Goal: Information Seeking & Learning: Stay updated

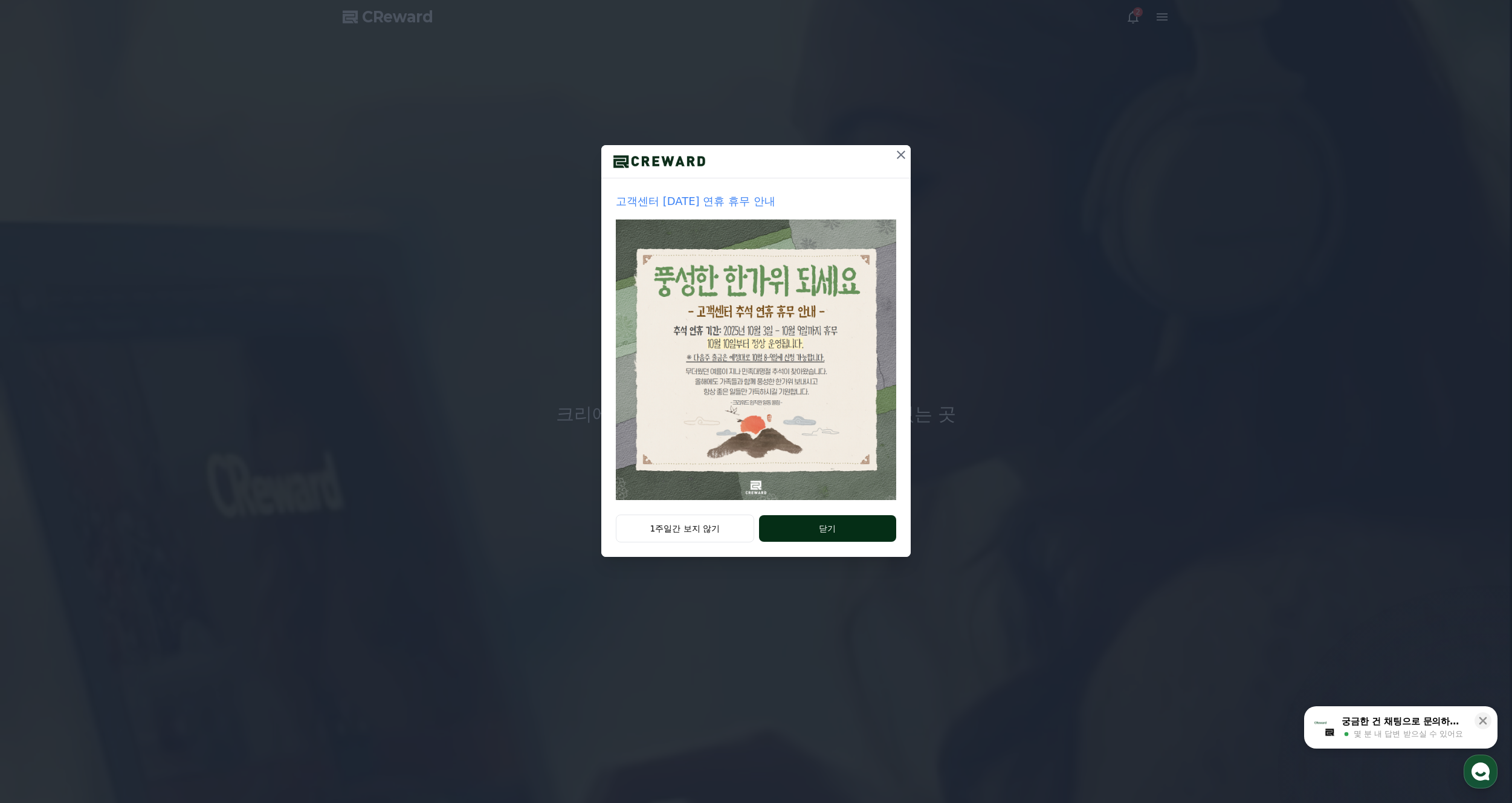
click at [823, 535] on button "닫기" at bounding box center [827, 528] width 137 height 26
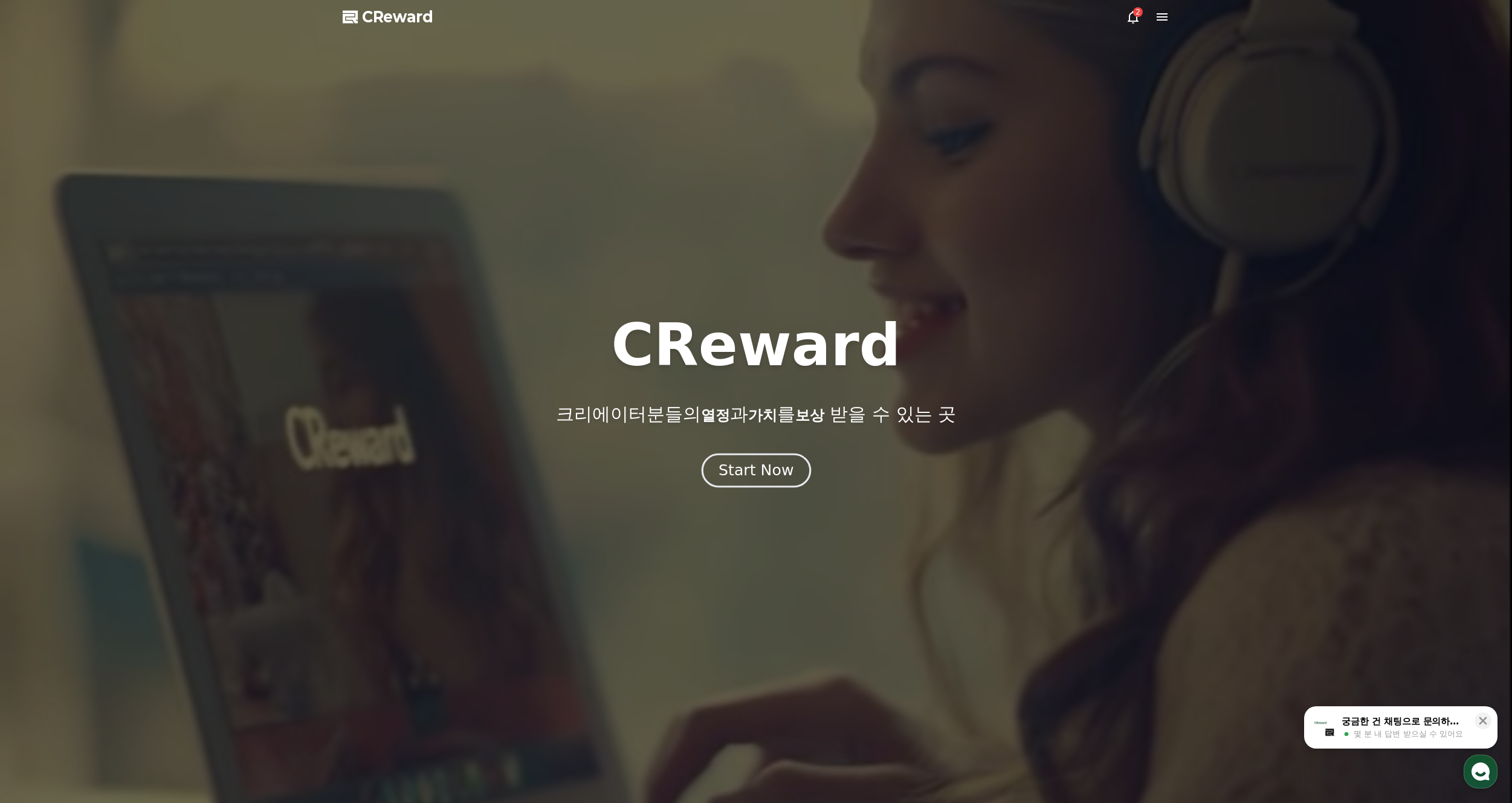
click at [765, 478] on div "Start Now" at bounding box center [756, 471] width 75 height 21
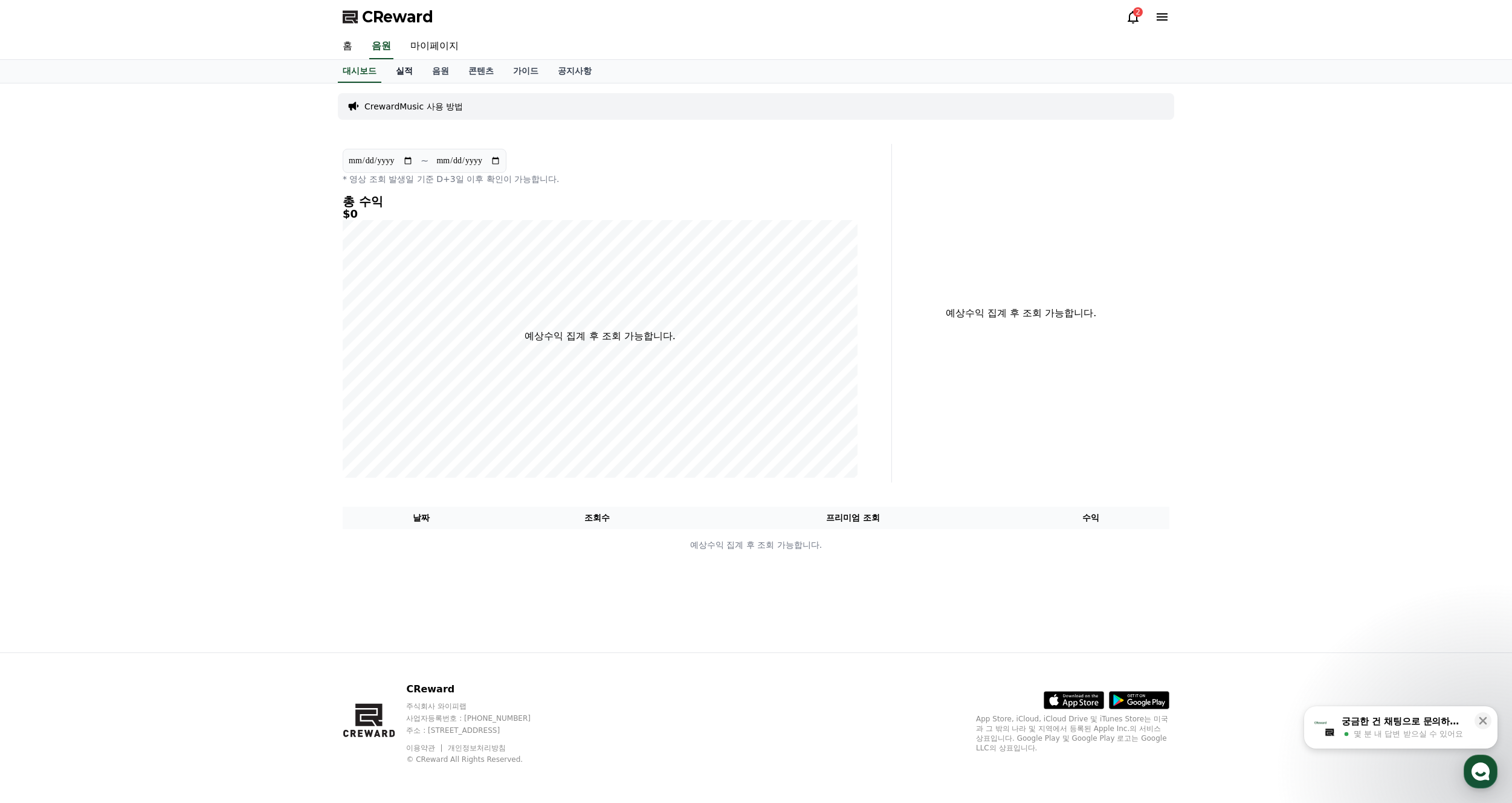
click at [404, 71] on link "실적" at bounding box center [404, 71] width 36 height 23
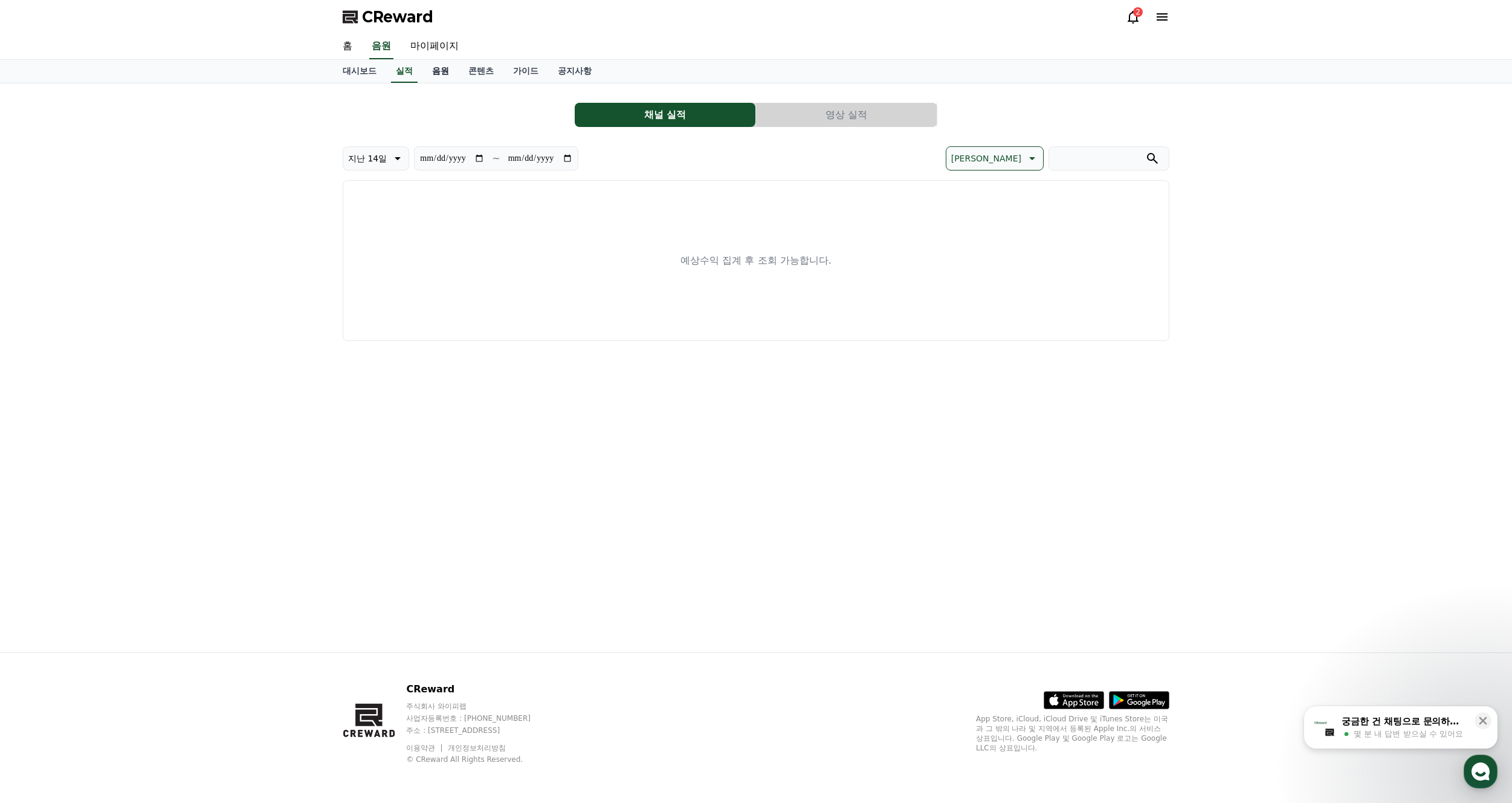
click at [444, 73] on link "음원" at bounding box center [440, 71] width 36 height 23
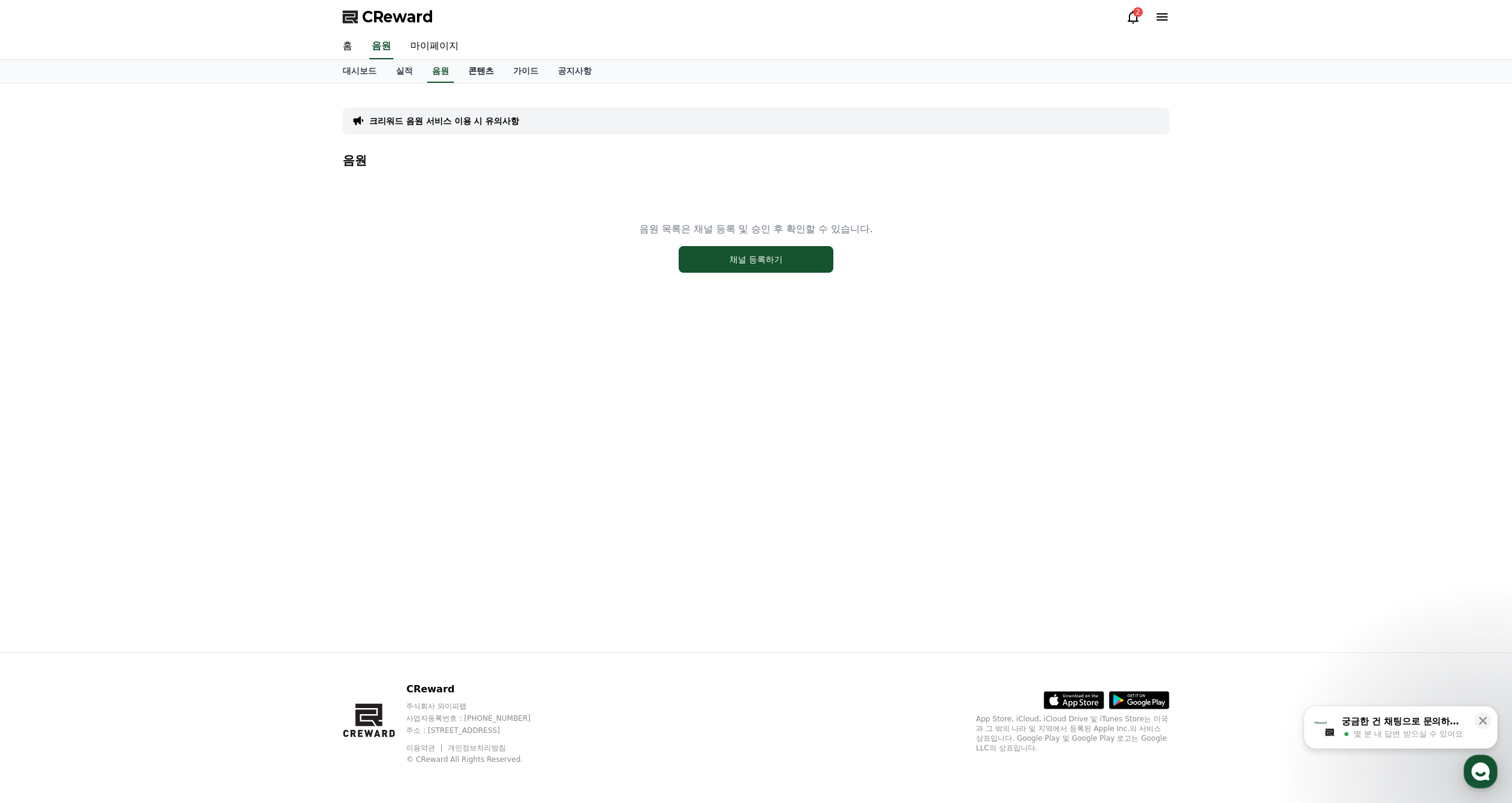
click at [474, 73] on link "콘텐츠" at bounding box center [481, 71] width 44 height 23
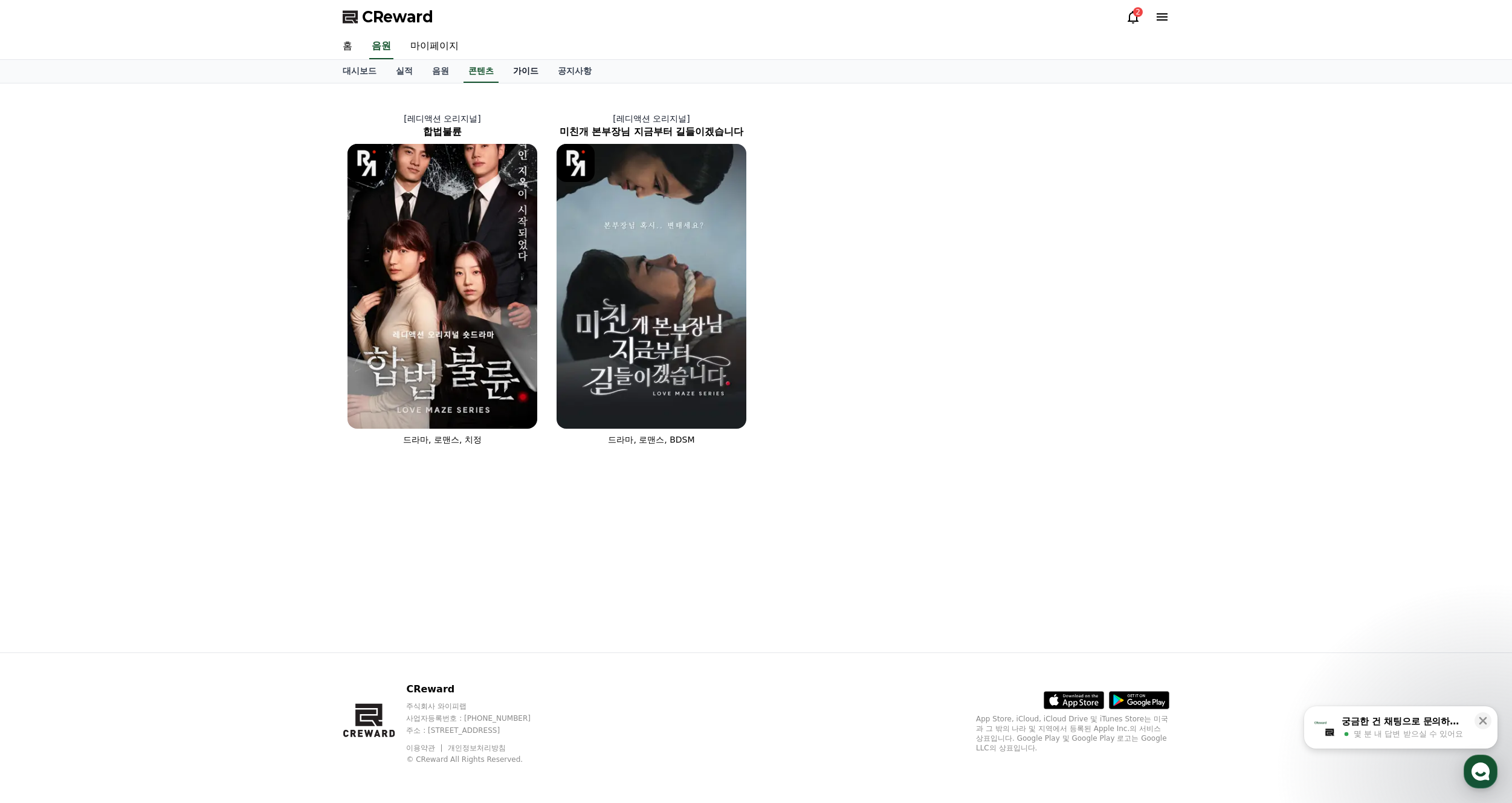
click at [523, 71] on link "가이드" at bounding box center [525, 71] width 44 height 23
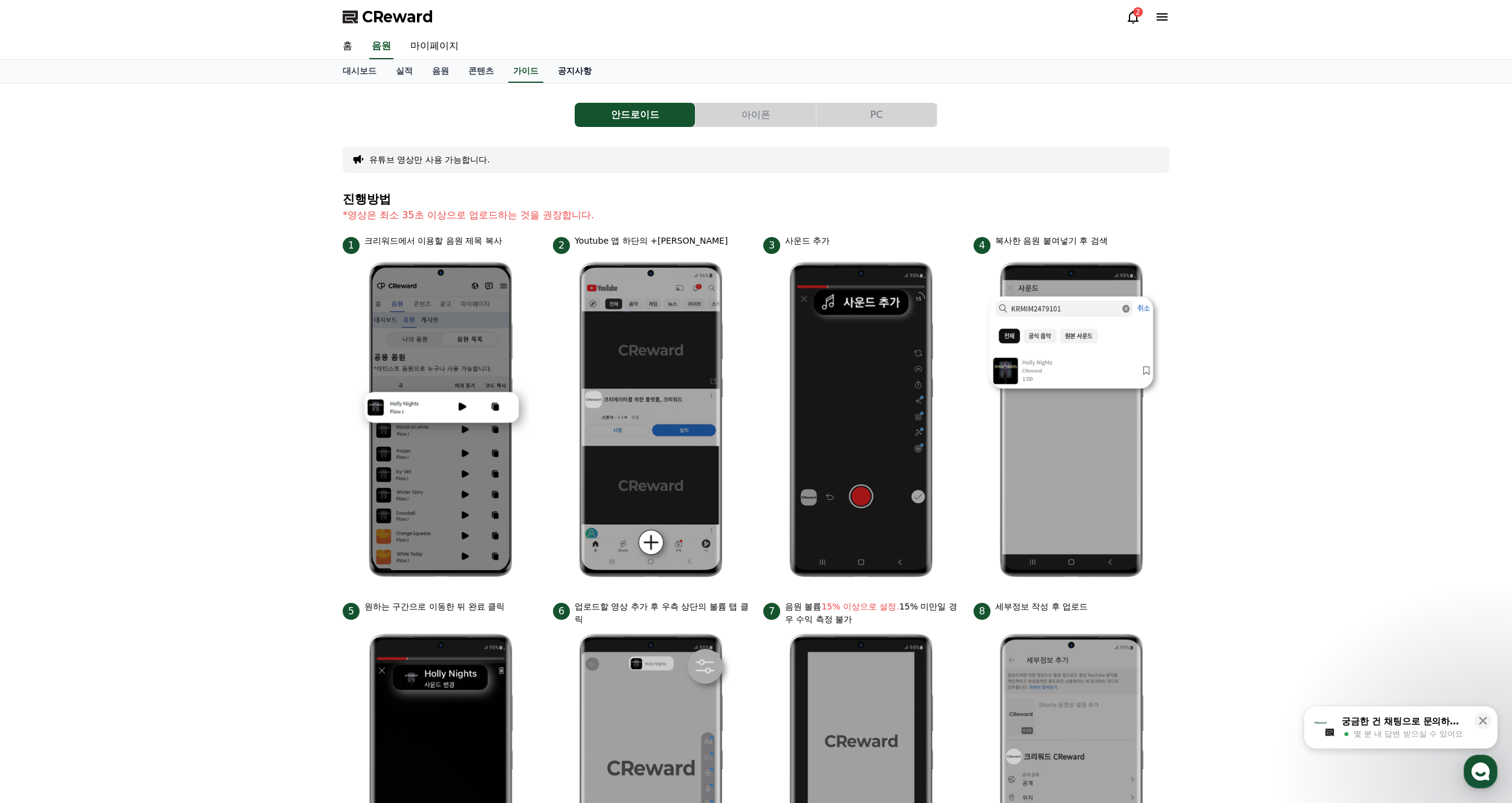
click at [588, 73] on link "공지사항" at bounding box center [575, 71] width 53 height 23
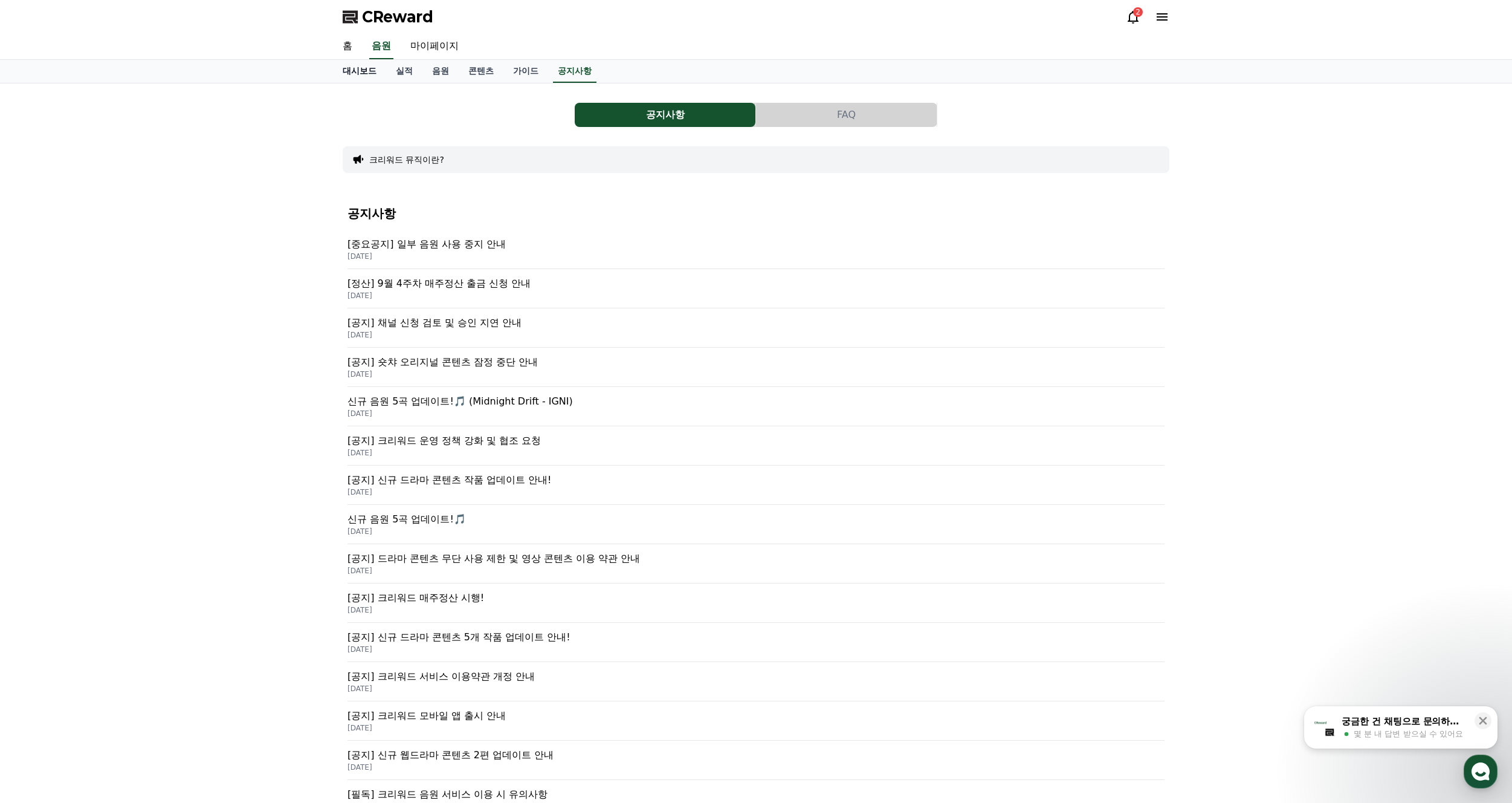
click at [364, 72] on link "대시보드" at bounding box center [359, 71] width 53 height 23
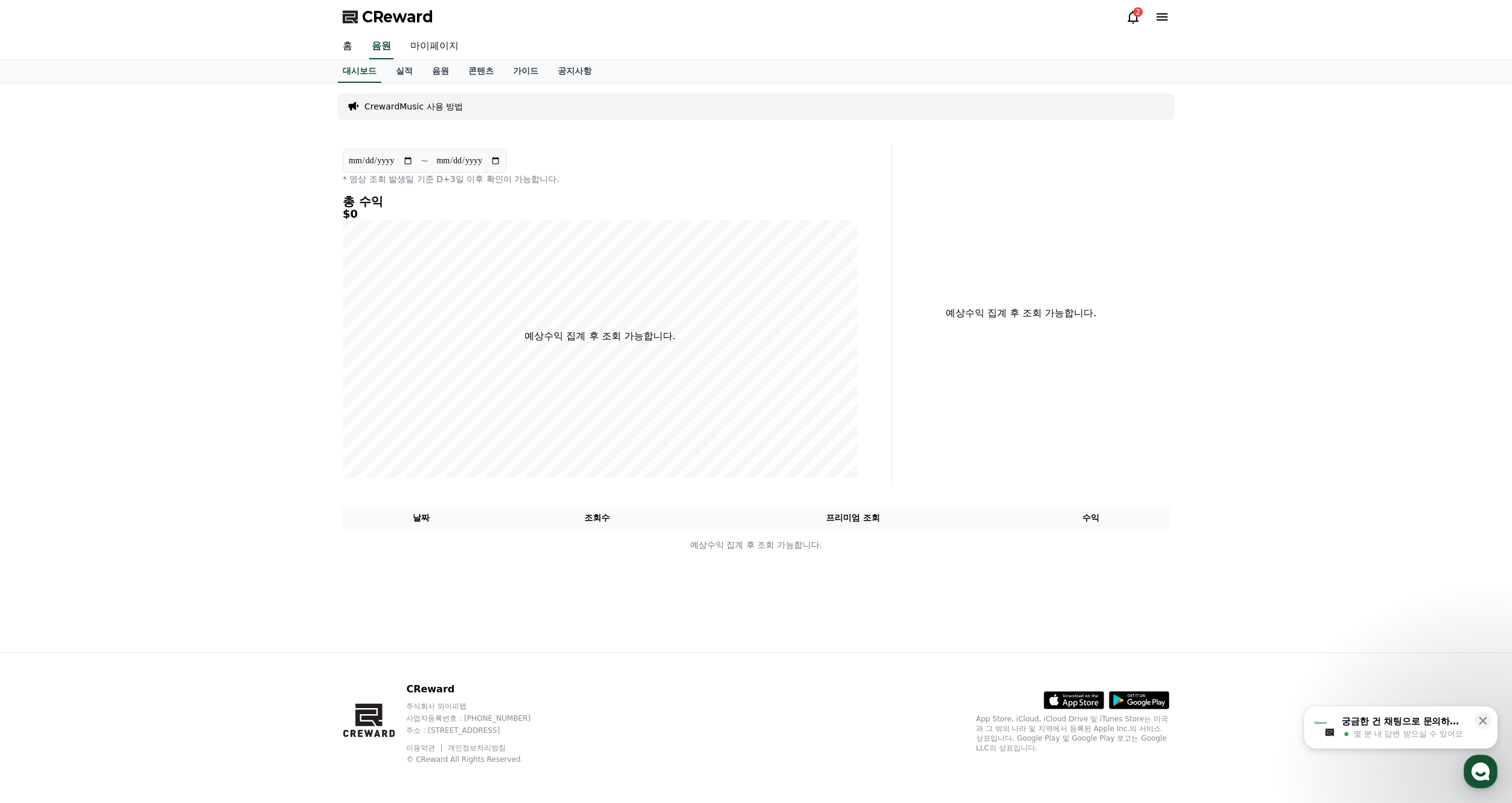
click at [429, 45] on link "마이페이지" at bounding box center [434, 46] width 68 height 25
select select "**********"
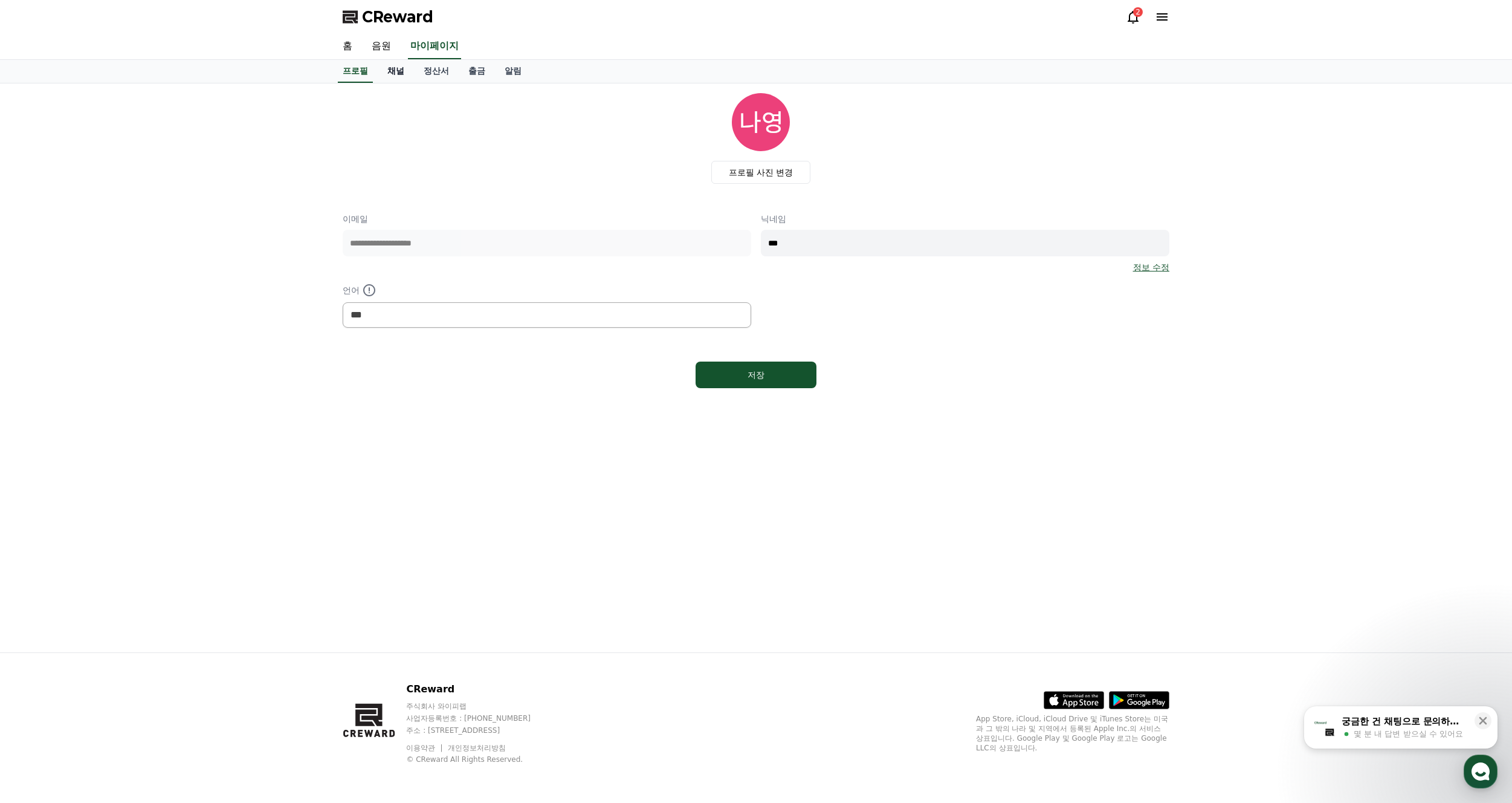
click at [398, 72] on link "채널" at bounding box center [396, 71] width 36 height 23
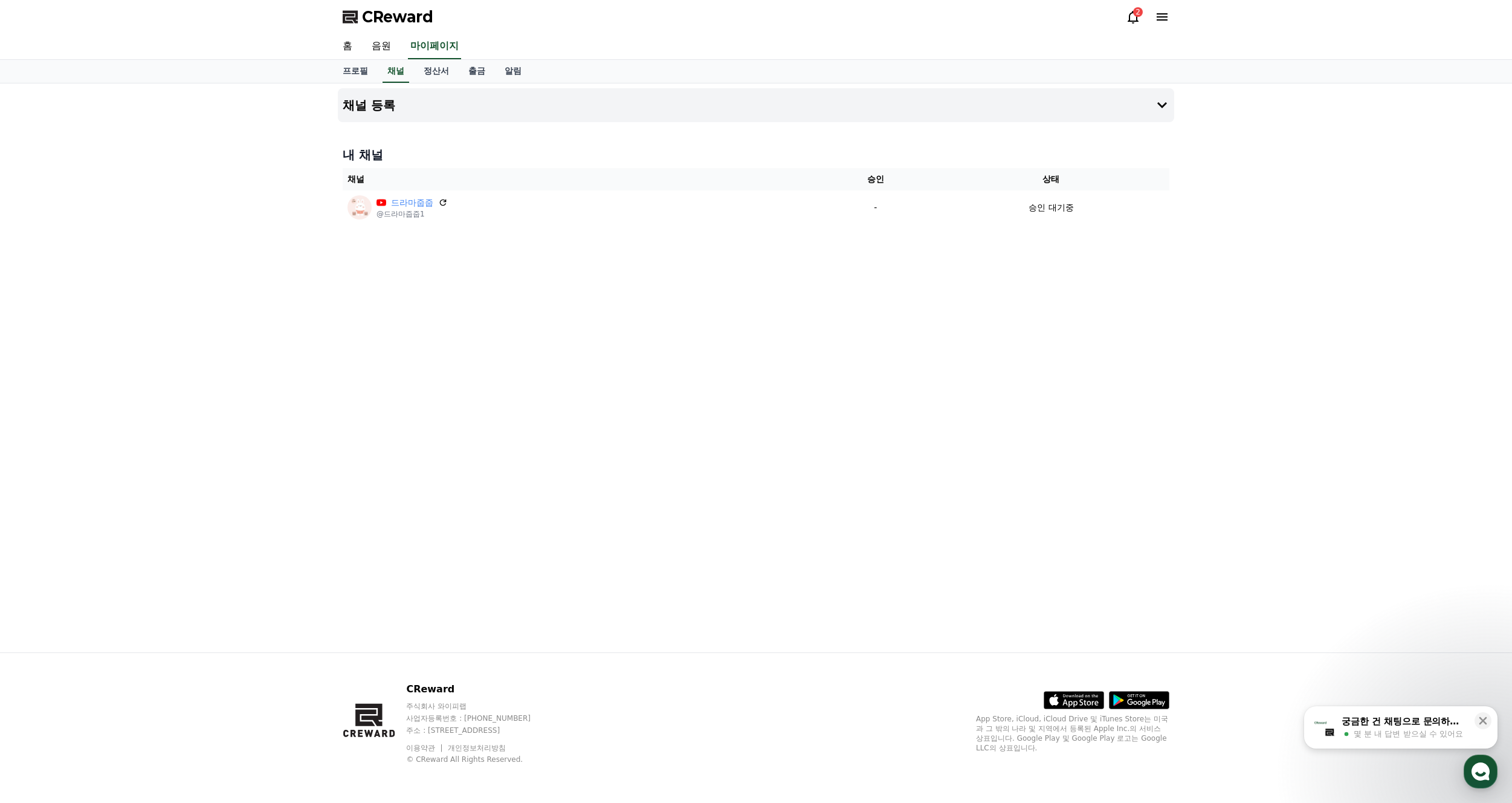
click at [1134, 16] on icon at bounding box center [1133, 17] width 15 height 15
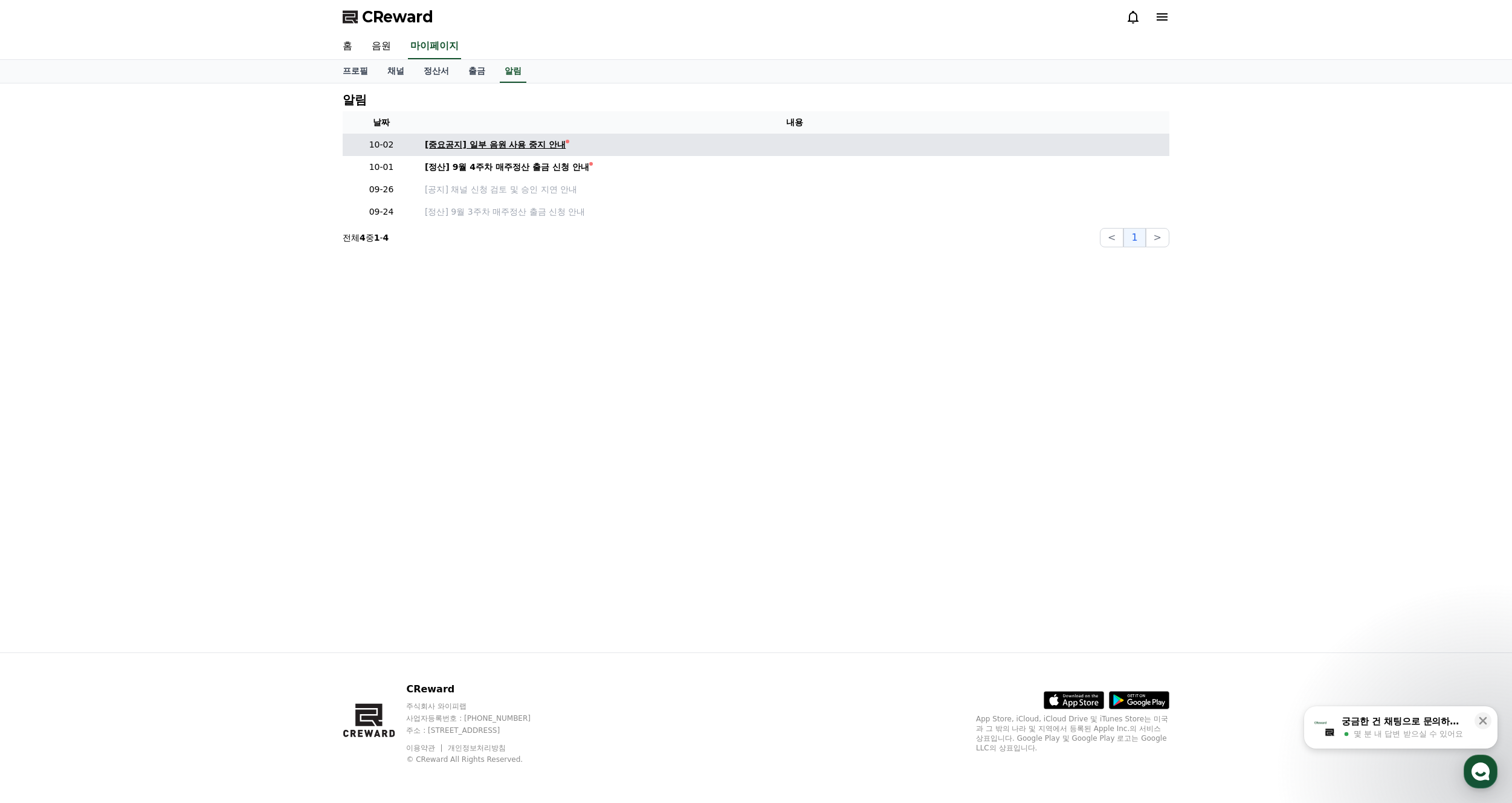
click at [509, 147] on div "[중요공지] 일부 음원 사용 중지 안내" at bounding box center [495, 145] width 141 height 13
